Goal: Check status: Check status

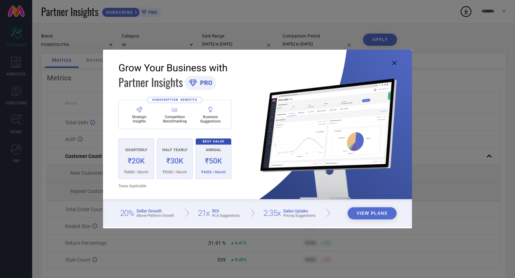
click at [395, 63] on icon at bounding box center [395, 63] width 4 height 4
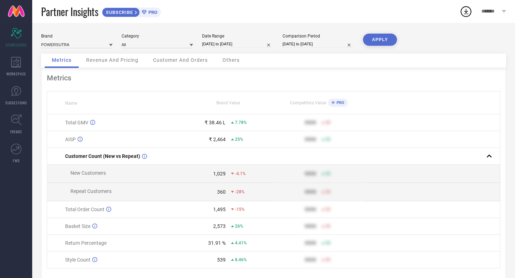
click at [238, 44] on input "[DATE] to [DATE]" at bounding box center [238, 44] width 72 height 8
select select "7"
select select "2025"
select select "8"
select select "2025"
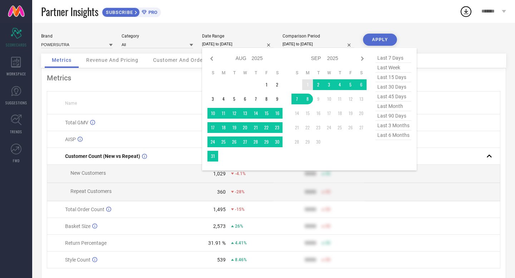
click at [306, 82] on td "1" at bounding box center [307, 84] width 11 height 11
type input "After [DATE]"
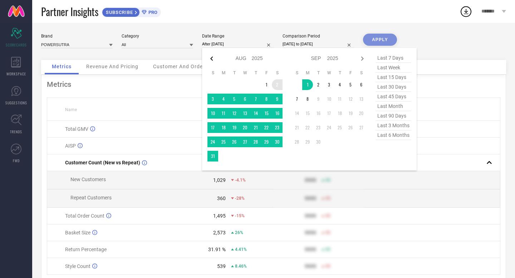
click at [213, 59] on icon at bounding box center [212, 58] width 9 height 9
select select "6"
select select "2025"
select select "7"
select select "2025"
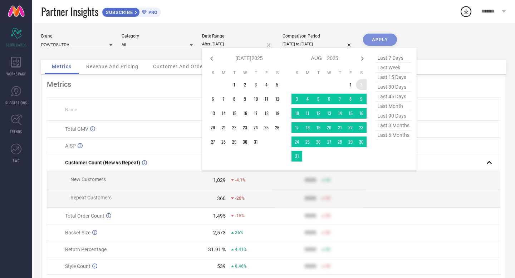
click at [213, 59] on icon at bounding box center [212, 58] width 9 height 9
select select "4"
select select "2025"
select select "5"
select select "2025"
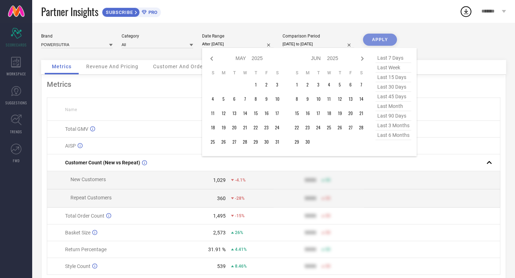
click at [213, 59] on icon at bounding box center [212, 58] width 9 height 9
select select "3"
select select "2025"
select select "4"
select select "2025"
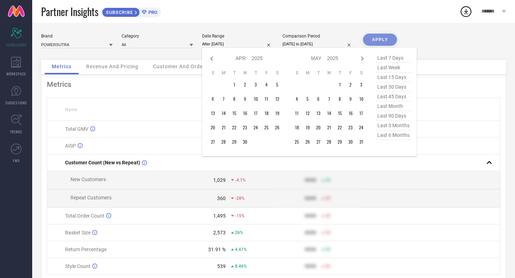
click at [213, 59] on icon at bounding box center [212, 58] width 9 height 9
select select "1"
select select "2025"
select select "2"
select select "2025"
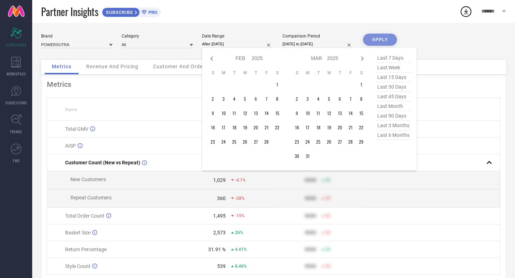
click at [213, 59] on icon at bounding box center [212, 58] width 9 height 9
select select "2025"
select select "1"
select select "2025"
click at [213, 59] on icon at bounding box center [212, 58] width 9 height 9
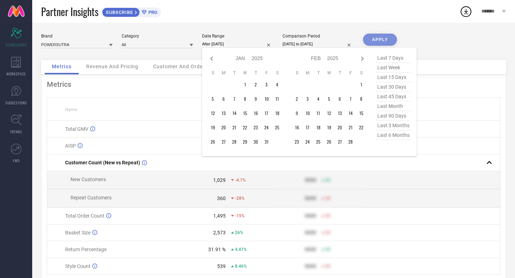
select select "10"
select select "2024"
select select "11"
select select "2024"
click at [213, 59] on icon at bounding box center [212, 58] width 9 height 9
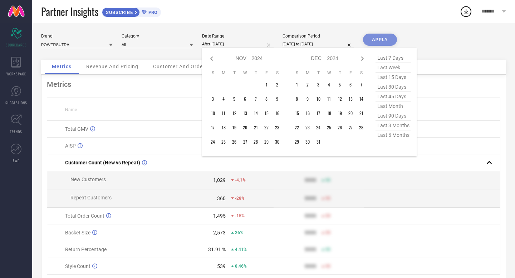
select select "9"
select select "2024"
select select "10"
select select "2024"
click at [213, 59] on icon at bounding box center [212, 58] width 9 height 9
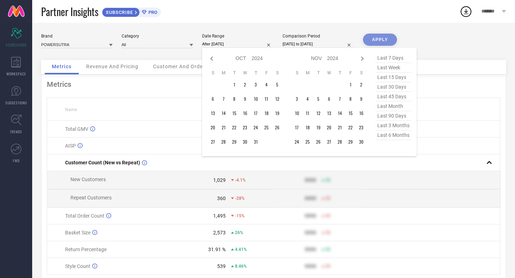
select select "8"
select select "2024"
select select "9"
select select "2024"
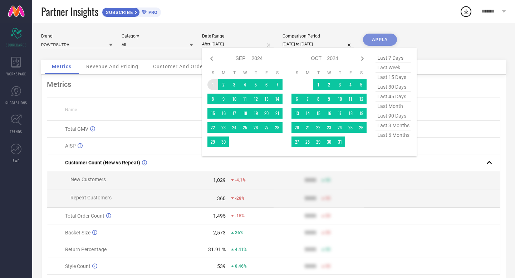
type input "[DATE] to [DATE]"
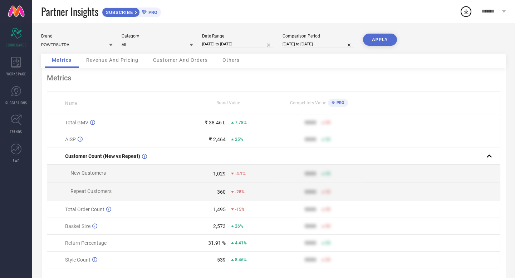
click at [222, 47] on input "[DATE] to [DATE]" at bounding box center [238, 44] width 72 height 8
select select "8"
select select "2024"
select select "9"
select select "2024"
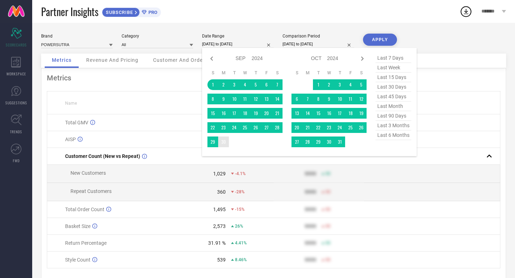
click at [226, 142] on td "30" at bounding box center [223, 142] width 11 height 11
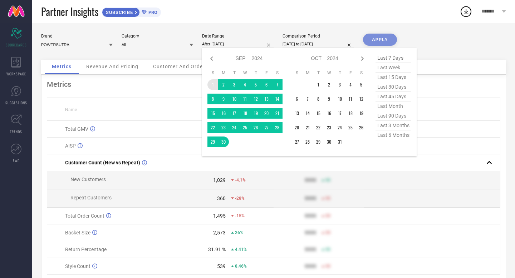
type input "[DATE] to [DATE]"
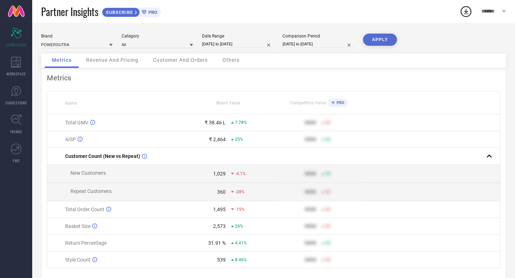
click at [379, 42] on button "APPLY" at bounding box center [380, 40] width 34 height 12
click at [224, 45] on input "[DATE] to [DATE]" at bounding box center [238, 44] width 72 height 8
select select "8"
select select "2024"
select select "9"
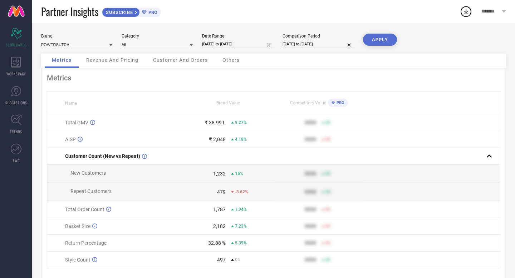
select select "2024"
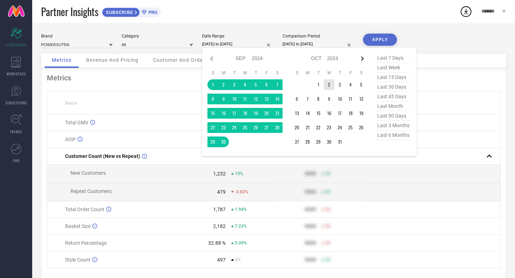
click at [363, 59] on icon at bounding box center [362, 59] width 3 height 4
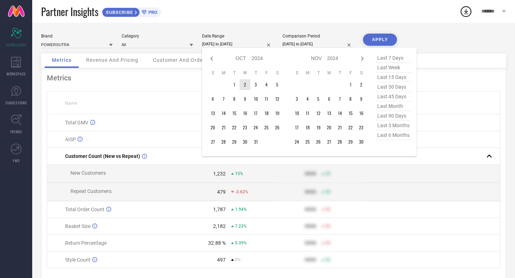
click at [363, 59] on icon at bounding box center [362, 59] width 3 height 4
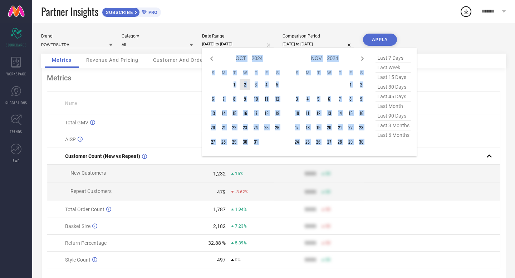
select select "11"
select select "2024"
select select "2025"
click at [363, 59] on icon at bounding box center [362, 59] width 3 height 4
select select "2025"
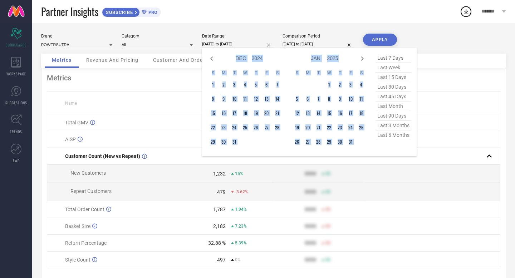
select select "1"
select select "2025"
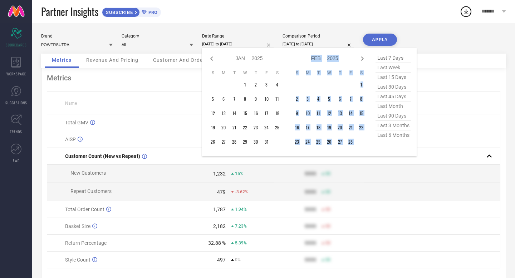
click at [363, 59] on icon at bounding box center [362, 59] width 3 height 4
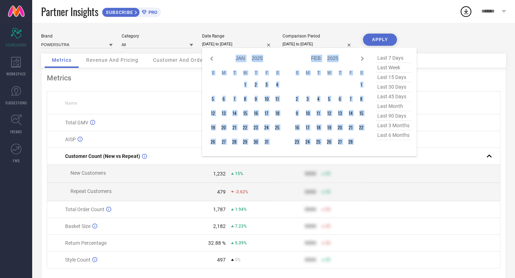
select select "2"
select select "2025"
select select "3"
select select "2025"
click at [363, 59] on icon at bounding box center [362, 59] width 3 height 4
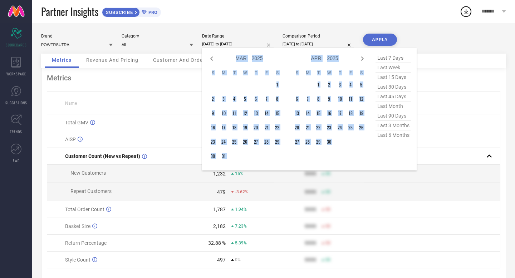
select select "3"
select select "2025"
select select "4"
select select "2025"
click at [363, 59] on icon at bounding box center [362, 59] width 3 height 4
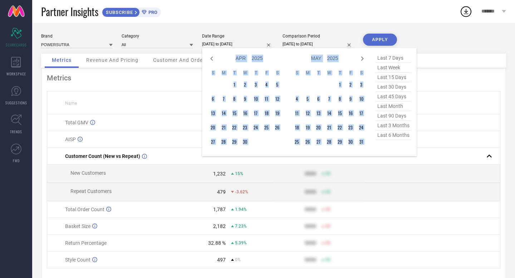
select select "4"
select select "2025"
select select "5"
select select "2025"
click at [212, 60] on icon at bounding box center [212, 58] width 9 height 9
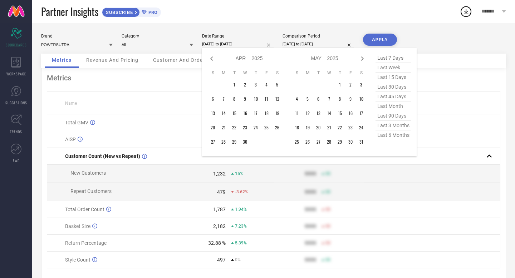
click at [212, 60] on icon at bounding box center [212, 58] width 9 height 9
select select "2"
select select "2025"
select select "3"
select select "2025"
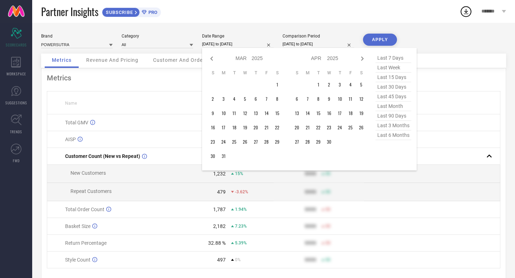
click at [212, 60] on icon at bounding box center [212, 58] width 9 height 9
select select "1"
select select "2025"
select select "2"
select select "2025"
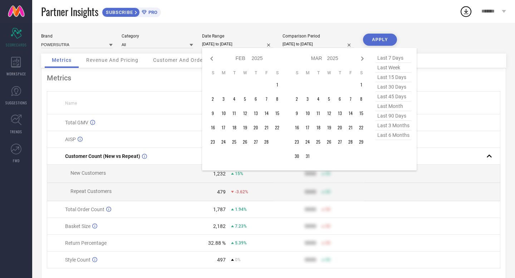
click at [212, 60] on icon at bounding box center [212, 58] width 9 height 9
select select "2025"
select select "1"
select select "2025"
click at [212, 60] on icon at bounding box center [212, 58] width 9 height 9
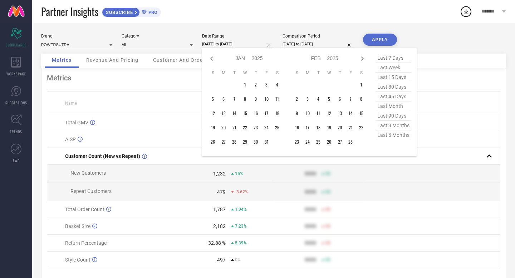
select select "11"
select select "2024"
select select "2025"
click at [213, 85] on td "1" at bounding box center [213, 84] width 11 height 11
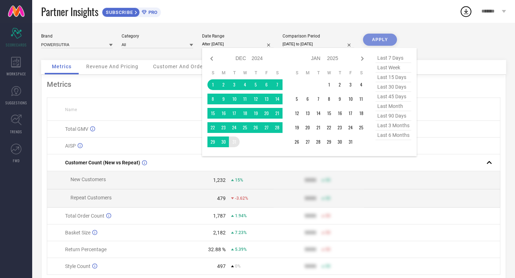
type input "[DATE] to [DATE]"
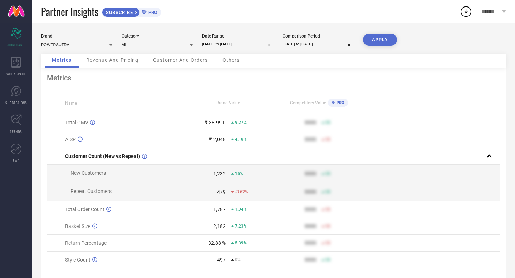
click at [379, 43] on button "APPLY" at bounding box center [380, 40] width 34 height 12
click at [225, 44] on input "[DATE] to [DATE]" at bounding box center [238, 44] width 72 height 8
select select "11"
select select "2024"
select select "2025"
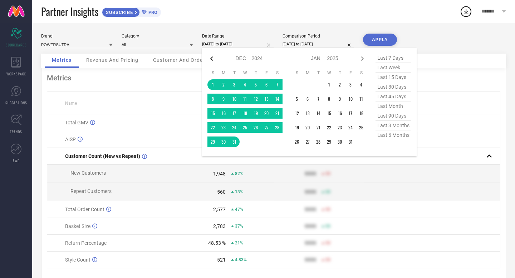
click at [213, 58] on icon at bounding box center [212, 58] width 9 height 9
select select "10"
select select "2024"
select select "11"
select select "2024"
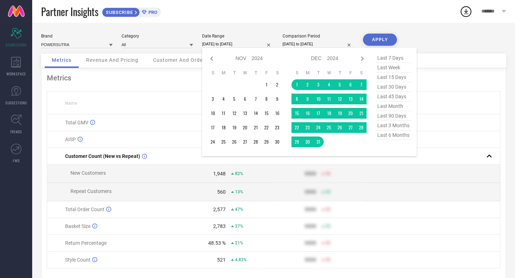
click at [213, 58] on icon at bounding box center [212, 58] width 9 height 9
select select "9"
select select "2024"
select select "10"
select select "2024"
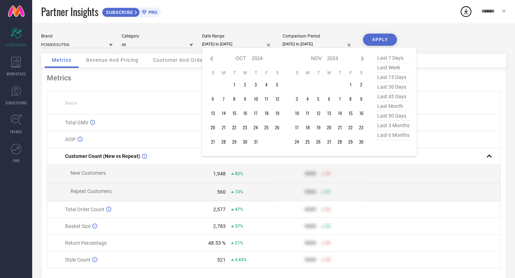
click at [213, 58] on icon at bounding box center [212, 58] width 9 height 9
select select "8"
select select "2024"
select select "9"
select select "2024"
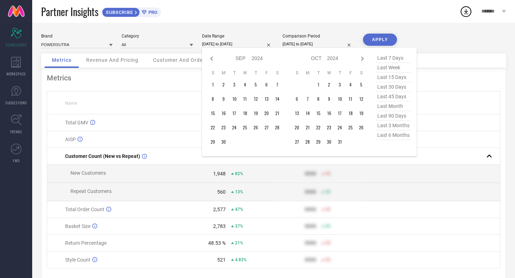
click at [213, 58] on icon at bounding box center [212, 58] width 9 height 9
select select "6"
select select "2024"
select select "7"
select select "2024"
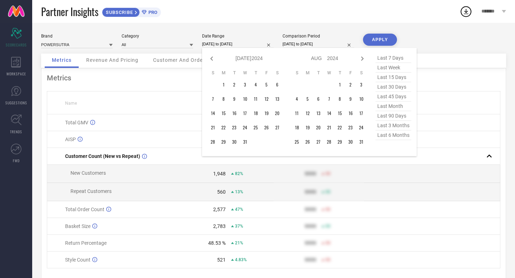
click at [213, 58] on icon at bounding box center [212, 58] width 9 height 9
select select "5"
select select "2024"
select select "6"
select select "2024"
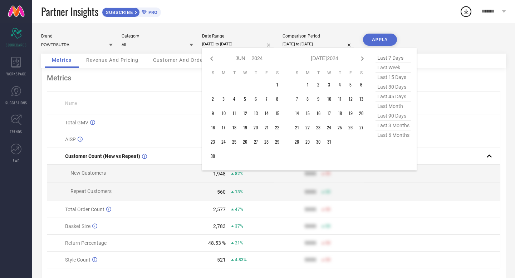
click at [213, 58] on icon at bounding box center [212, 58] width 9 height 9
select select "4"
select select "2024"
select select "5"
select select "2024"
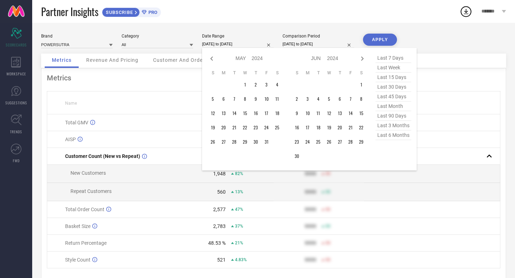
click at [213, 58] on icon at bounding box center [212, 58] width 9 height 9
select select "3"
select select "2024"
select select "4"
select select "2024"
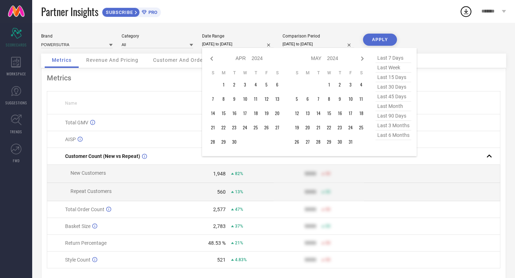
click at [213, 58] on icon at bounding box center [212, 58] width 9 height 9
select select "2"
select select "2024"
select select "3"
select select "2024"
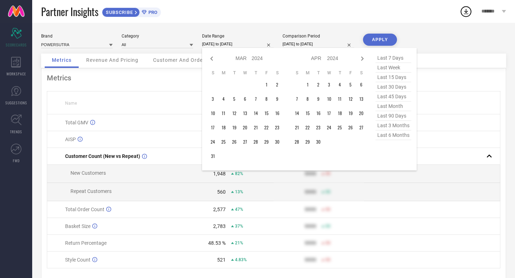
click at [213, 58] on icon at bounding box center [212, 58] width 9 height 9
select select "1"
select select "2024"
select select "2"
select select "2024"
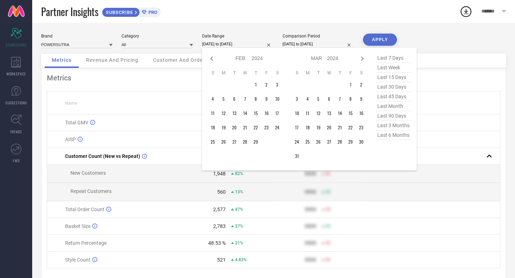
click at [213, 58] on icon at bounding box center [212, 58] width 9 height 9
select select "2024"
select select "1"
select select "2024"
click at [213, 58] on icon at bounding box center [212, 58] width 9 height 9
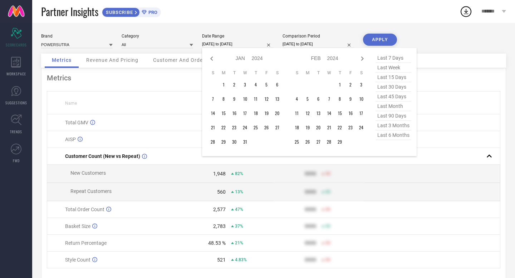
select select "11"
select select "2023"
select select "2024"
click at [267, 86] on td "1" at bounding box center [266, 84] width 11 height 11
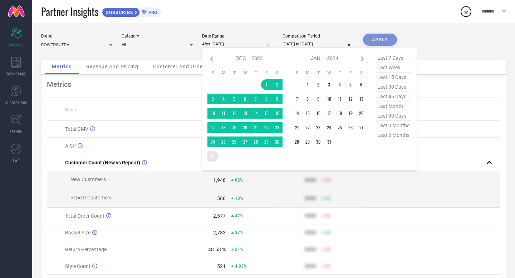
type input "[DATE] to [DATE]"
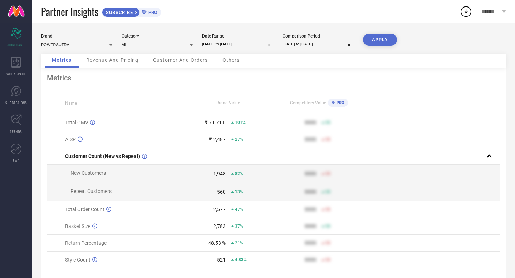
click at [380, 43] on button "APPLY" at bounding box center [380, 40] width 34 height 12
click at [236, 44] on input "[DATE] to [DATE]" at bounding box center [238, 44] width 72 height 8
select select "11"
select select "2023"
select select "2024"
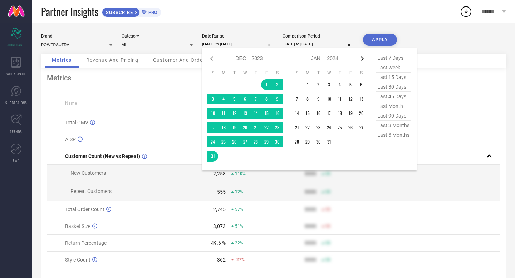
click at [361, 60] on icon at bounding box center [362, 58] width 9 height 9
select select "1"
select select "2024"
select select "2"
select select "2024"
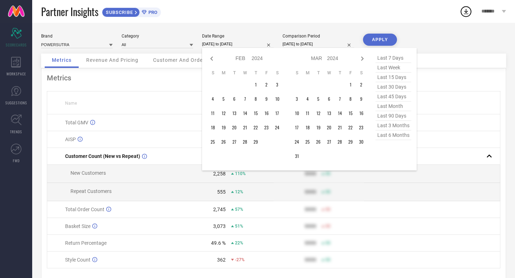
click at [361, 60] on icon at bounding box center [362, 58] width 9 height 9
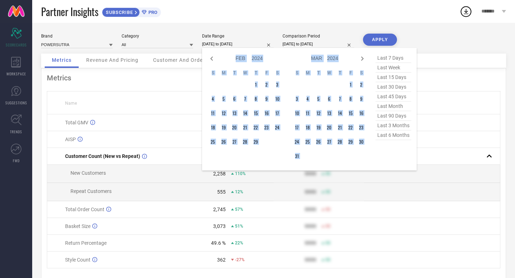
select select "2"
select select "2024"
select select "3"
select select "2024"
click at [361, 60] on icon at bounding box center [362, 58] width 9 height 9
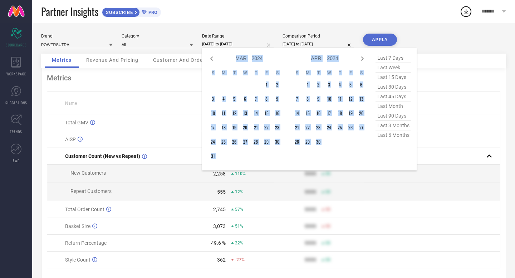
select select "4"
select select "2024"
select select "5"
select select "2024"
click at [361, 60] on icon at bounding box center [362, 58] width 9 height 9
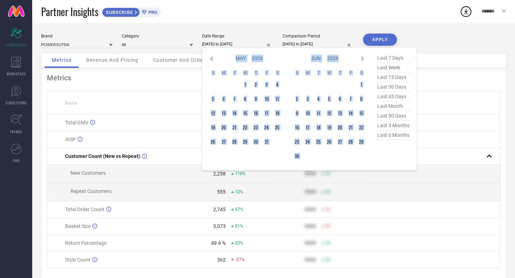
select select "5"
select select "2024"
select select "6"
select select "2024"
click at [361, 60] on icon at bounding box center [362, 58] width 9 height 9
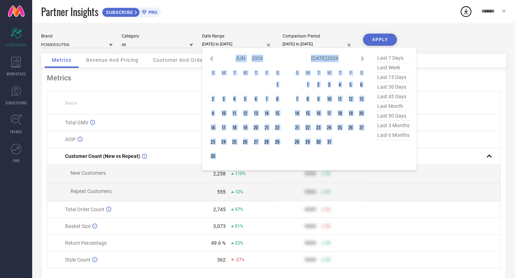
select select "7"
select select "2024"
select select "8"
select select "2024"
click at [361, 60] on icon at bounding box center [362, 58] width 9 height 9
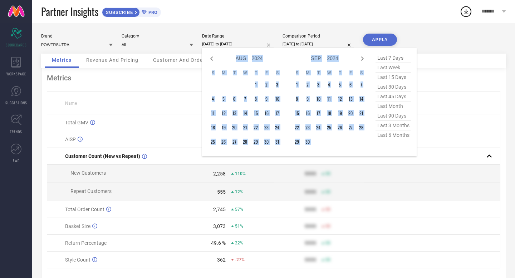
select select "8"
select select "2024"
select select "9"
select select "2024"
click at [361, 60] on icon at bounding box center [362, 58] width 9 height 9
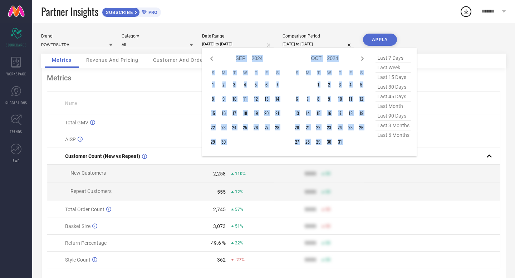
select select "9"
select select "2024"
select select "10"
select select "2024"
click at [361, 60] on icon at bounding box center [362, 58] width 9 height 9
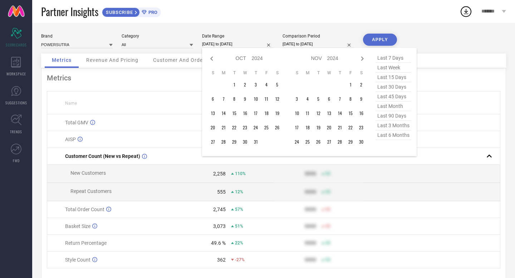
select select "10"
select select "2024"
select select "11"
select select "2024"
click at [361, 60] on icon at bounding box center [362, 58] width 9 height 9
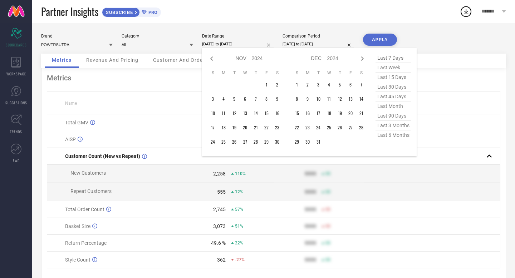
select select "11"
select select "2024"
select select "2025"
click at [331, 83] on td "1" at bounding box center [329, 84] width 11 height 11
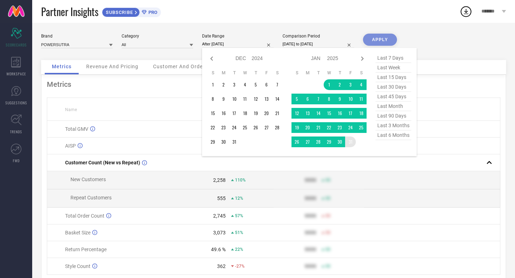
type input "[DATE] to [DATE]"
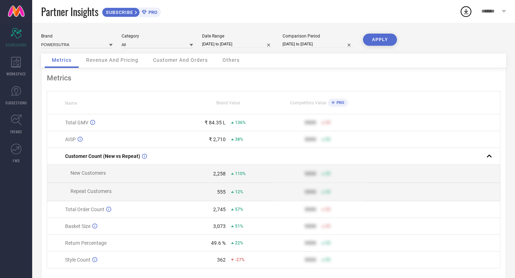
click at [381, 43] on button "APPLY" at bounding box center [380, 40] width 34 height 12
click at [225, 43] on input "[DATE] to [DATE]" at bounding box center [238, 44] width 72 height 8
select select "2025"
select select "1"
select select "2025"
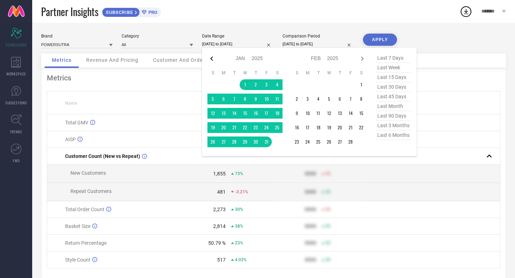
click at [214, 59] on icon at bounding box center [212, 58] width 9 height 9
select select "11"
select select "2024"
select select "2025"
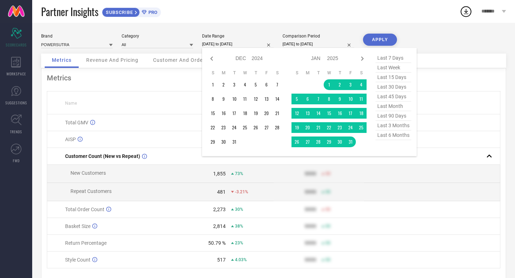
click at [214, 59] on icon at bounding box center [212, 58] width 9 height 9
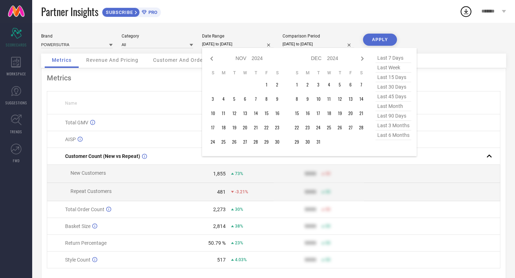
click at [214, 59] on icon at bounding box center [212, 58] width 9 height 9
select select "8"
select select "2024"
select select "9"
select select "2024"
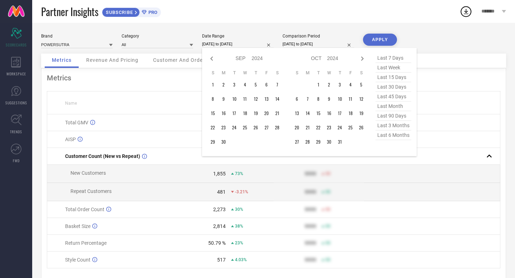
click at [214, 59] on icon at bounding box center [212, 58] width 9 height 9
select select "7"
select select "2024"
select select "8"
select select "2024"
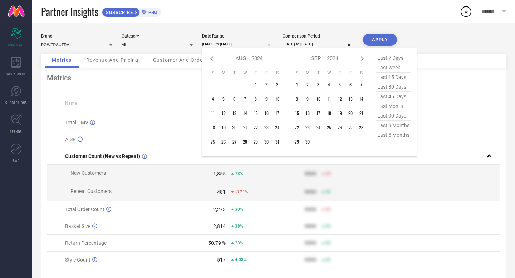
click at [214, 59] on icon at bounding box center [212, 58] width 9 height 9
select select "5"
select select "2024"
select select "6"
select select "2024"
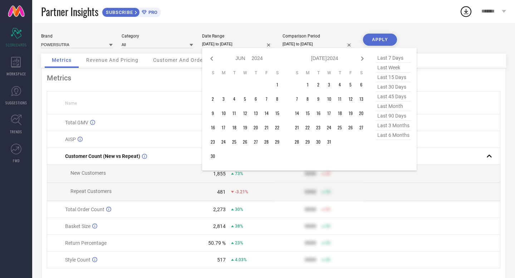
click at [214, 59] on icon at bounding box center [212, 58] width 9 height 9
select select "4"
select select "2024"
select select "5"
select select "2024"
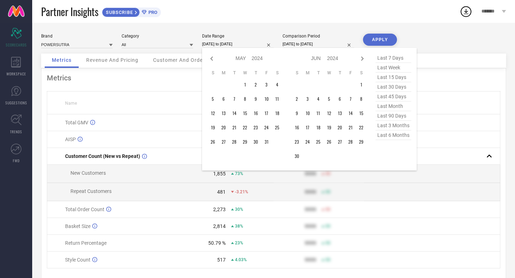
click at [214, 59] on icon at bounding box center [212, 58] width 9 height 9
select select "3"
select select "2024"
select select "4"
select select "2024"
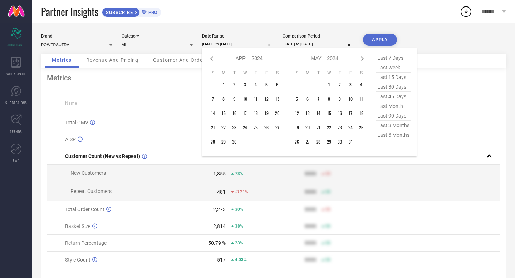
click at [214, 59] on icon at bounding box center [212, 58] width 9 height 9
select select "2"
select select "2024"
select select "3"
select select "2024"
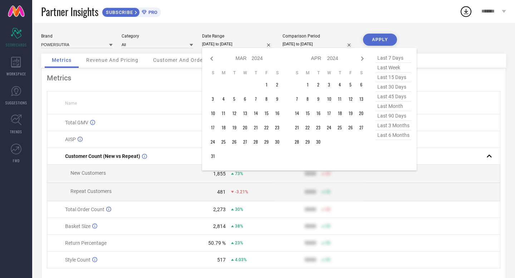
click at [214, 59] on icon at bounding box center [212, 58] width 9 height 9
select select "2024"
select select "1"
select select "2024"
click at [214, 59] on icon at bounding box center [212, 58] width 9 height 9
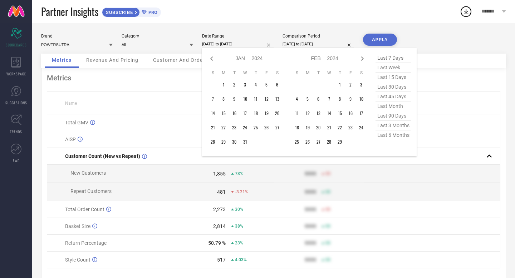
select select "11"
select select "2023"
select select "2024"
click at [214, 59] on icon at bounding box center [212, 58] width 9 height 9
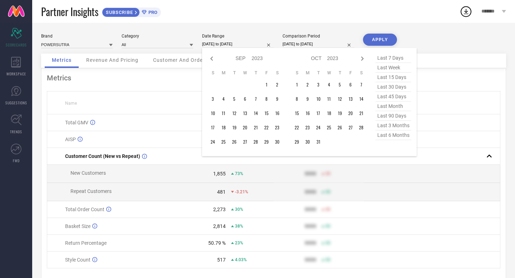
click at [214, 59] on icon at bounding box center [212, 58] width 9 height 9
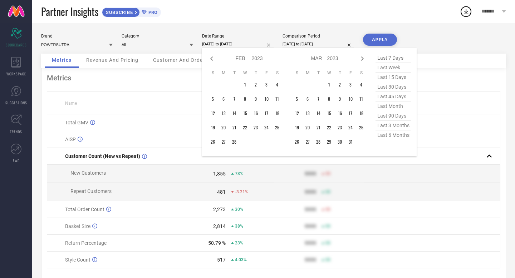
click at [214, 59] on icon at bounding box center [212, 58] width 9 height 9
click at [255, 85] on td "1" at bounding box center [256, 84] width 11 height 11
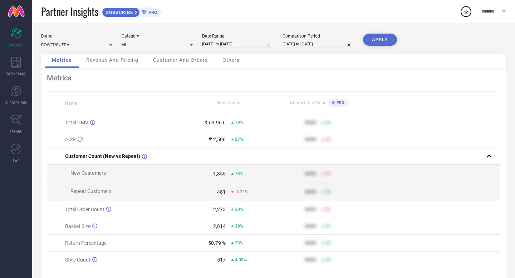
click at [375, 41] on button "APPLY" at bounding box center [380, 40] width 34 height 12
click at [242, 46] on input "[DATE] to [DATE]" at bounding box center [238, 44] width 72 height 8
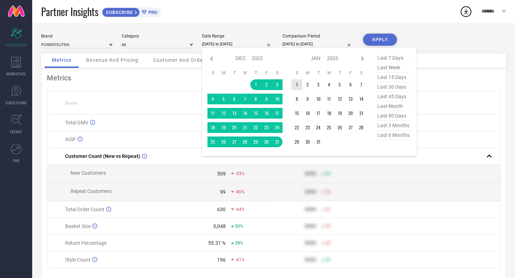
click at [297, 85] on td "1" at bounding box center [297, 84] width 11 height 11
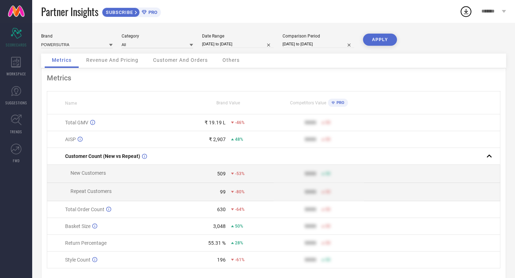
click at [374, 42] on button "APPLY" at bounding box center [380, 40] width 34 height 12
click at [239, 44] on input "[DATE] to [DATE]" at bounding box center [238, 44] width 72 height 8
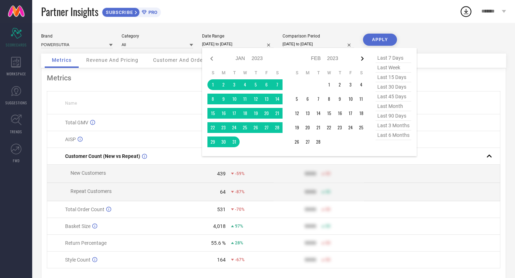
click at [363, 60] on icon at bounding box center [362, 58] width 9 height 9
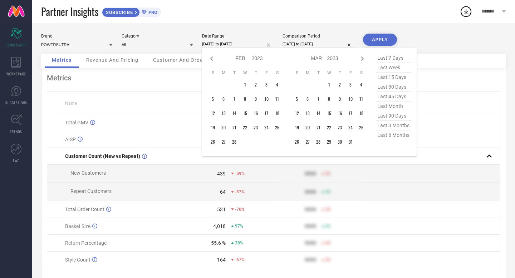
click at [363, 60] on icon at bounding box center [362, 58] width 9 height 9
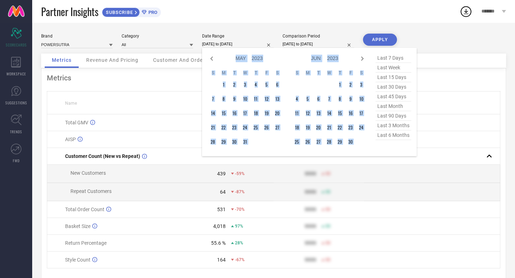
click at [363, 60] on icon at bounding box center [362, 58] width 9 height 9
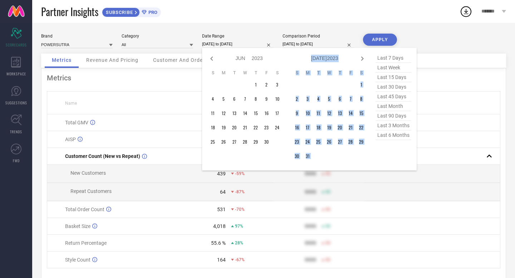
click at [363, 60] on icon at bounding box center [362, 58] width 9 height 9
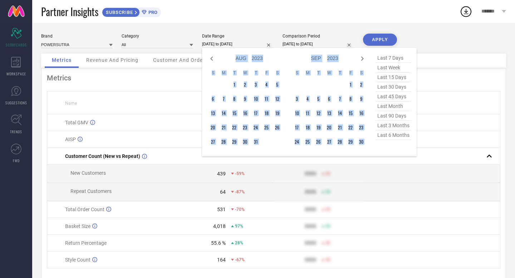
click at [363, 60] on icon at bounding box center [362, 58] width 9 height 9
click at [362, 60] on icon at bounding box center [362, 59] width 3 height 4
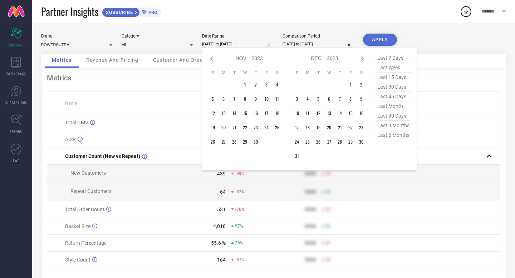
click at [362, 60] on icon at bounding box center [362, 59] width 3 height 4
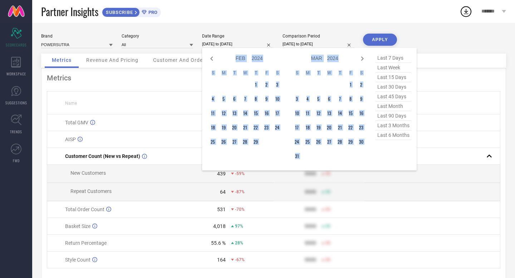
click at [362, 60] on icon at bounding box center [362, 59] width 3 height 4
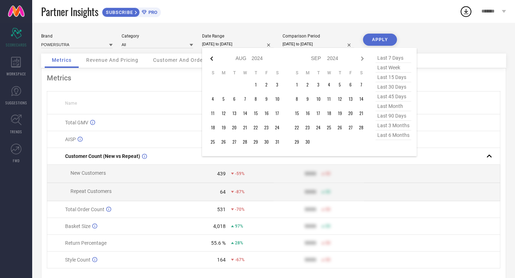
click at [213, 59] on icon at bounding box center [212, 58] width 9 height 9
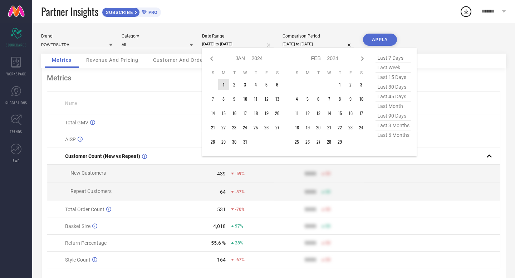
click at [225, 83] on td "1" at bounding box center [223, 84] width 11 height 11
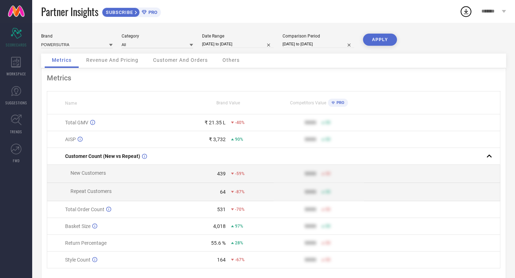
click at [375, 39] on button "APPLY" at bounding box center [380, 40] width 34 height 12
click at [237, 46] on input "[DATE] to [DATE]" at bounding box center [238, 44] width 72 height 8
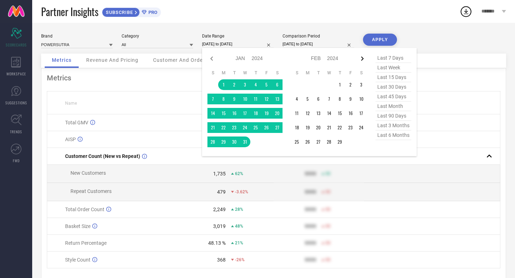
click at [363, 59] on icon at bounding box center [362, 59] width 3 height 4
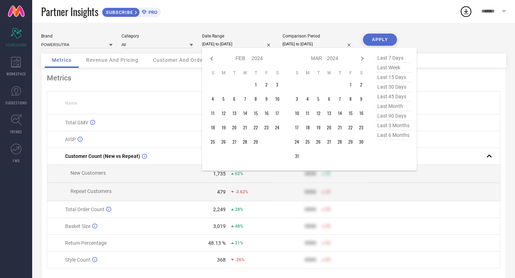
click at [363, 59] on icon at bounding box center [362, 59] width 3 height 4
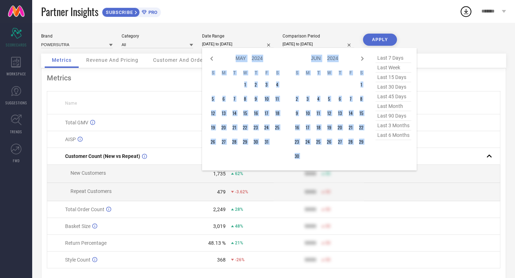
click at [363, 59] on icon at bounding box center [362, 59] width 3 height 4
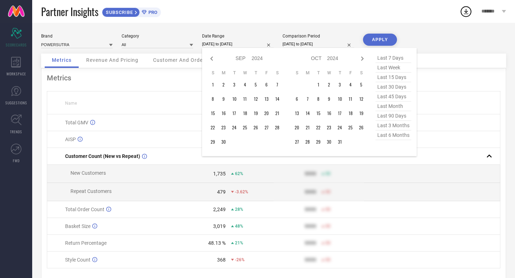
click at [363, 59] on icon at bounding box center [362, 59] width 3 height 4
click at [328, 85] on td "1" at bounding box center [329, 84] width 11 height 11
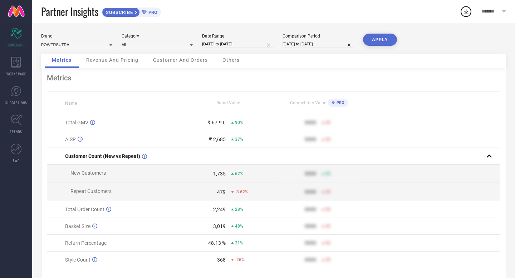
click at [381, 42] on button "APPLY" at bounding box center [380, 40] width 34 height 12
click at [227, 45] on input "[DATE] to [DATE]" at bounding box center [238, 44] width 72 height 8
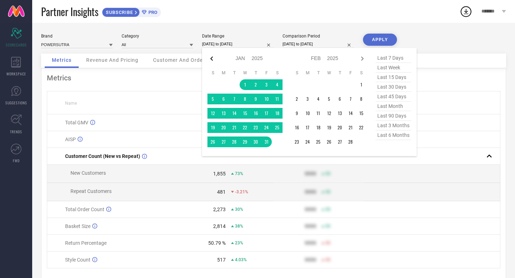
click at [213, 60] on icon at bounding box center [212, 58] width 9 height 9
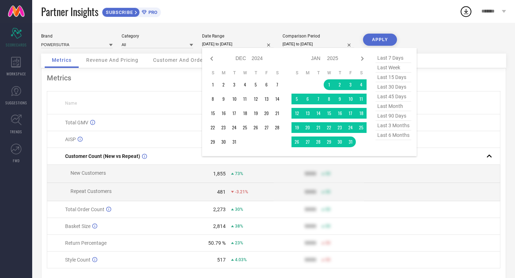
click at [213, 60] on icon at bounding box center [212, 58] width 9 height 9
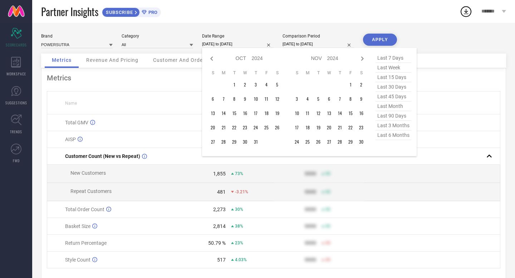
click at [213, 60] on icon at bounding box center [212, 58] width 9 height 9
click at [297, 84] on td "1" at bounding box center [297, 84] width 11 height 11
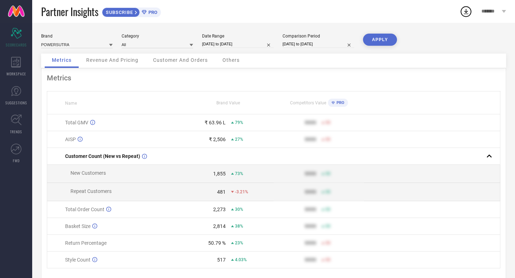
click at [376, 34] on button "APPLY" at bounding box center [380, 40] width 34 height 12
click at [233, 45] on input "[DATE] to [DATE]" at bounding box center [238, 44] width 72 height 8
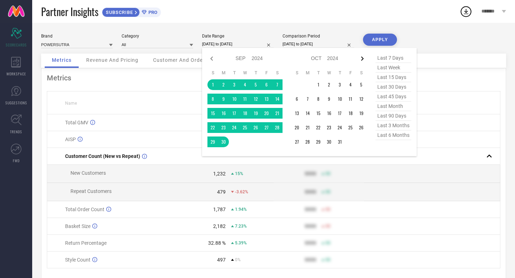
click at [362, 60] on icon at bounding box center [362, 59] width 3 height 4
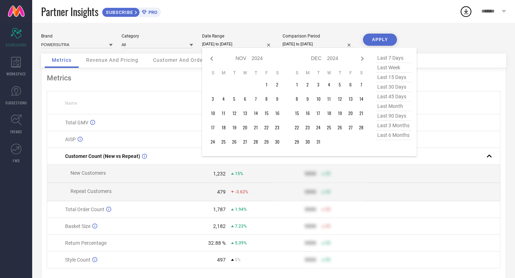
click at [362, 60] on icon at bounding box center [362, 59] width 3 height 4
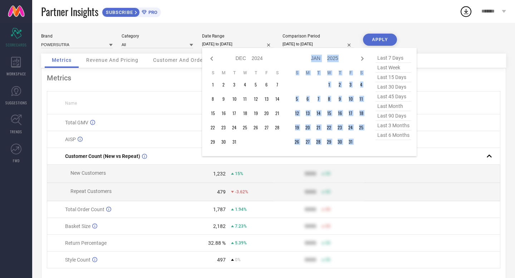
click at [362, 60] on icon at bounding box center [362, 59] width 3 height 4
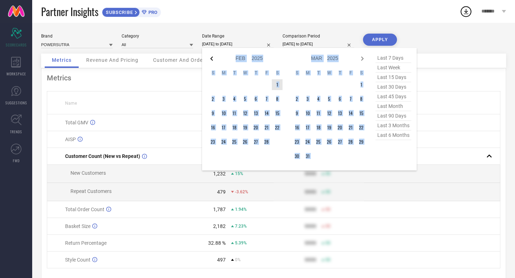
click at [211, 59] on icon at bounding box center [212, 58] width 9 height 9
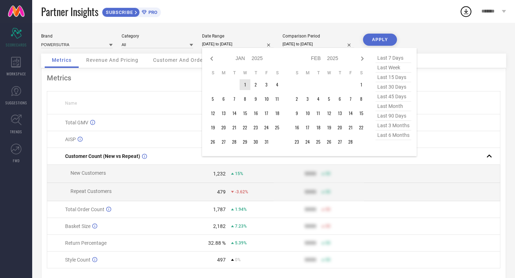
click at [247, 86] on td "1" at bounding box center [245, 84] width 11 height 11
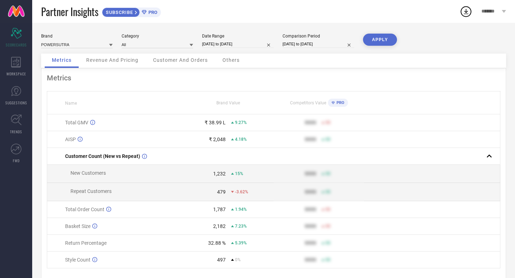
click at [371, 41] on button "APPLY" at bounding box center [380, 40] width 34 height 12
drag, startPoint x: 208, startPoint y: 244, endPoint x: 227, endPoint y: 244, distance: 19.0
click at [227, 244] on div "50.79 % 23%" at bounding box center [229, 243] width 90 height 6
